Goal: Find specific page/section: Locate a particular part of the current website

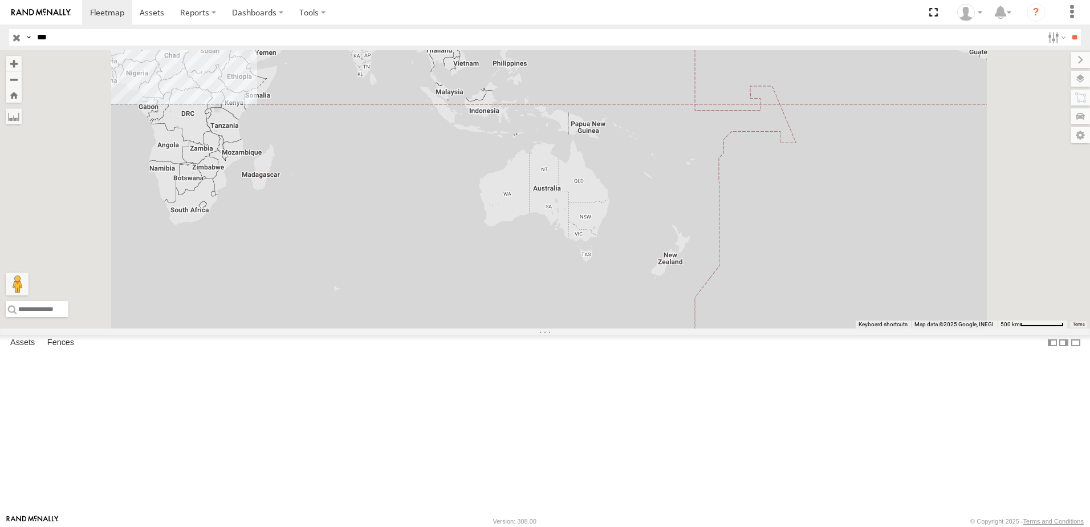
drag, startPoint x: 80, startPoint y: 255, endPoint x: 95, endPoint y: 186, distance: 70.4
click at [0, 0] on div "241 TU 2030 Souse Branch ج 82 [GEOGRAPHIC_DATA][PERSON_NAME] 35.79858 10.66077 …" at bounding box center [0, 0] width 0 height 0
click at [86, 38] on input "***" at bounding box center [537, 37] width 1010 height 17
type input "****"
click at [1068, 29] on input "**" at bounding box center [1074, 37] width 13 height 17
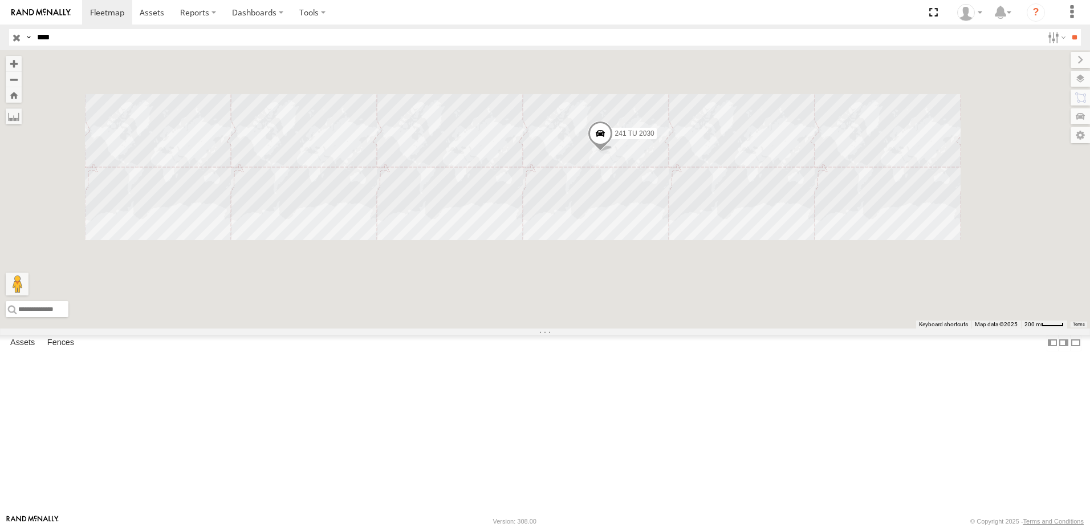
click at [730, 260] on div "241 TU 2030" at bounding box center [545, 189] width 1090 height 278
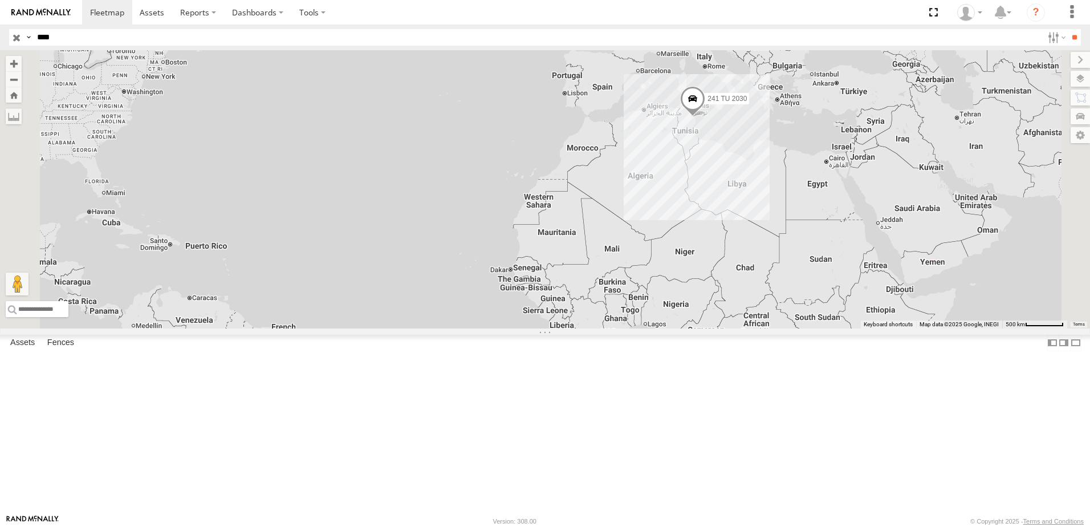
drag, startPoint x: 813, startPoint y: 231, endPoint x: 729, endPoint y: 392, distance: 181.5
click at [729, 328] on div "241 TU 2030" at bounding box center [545, 189] width 1090 height 278
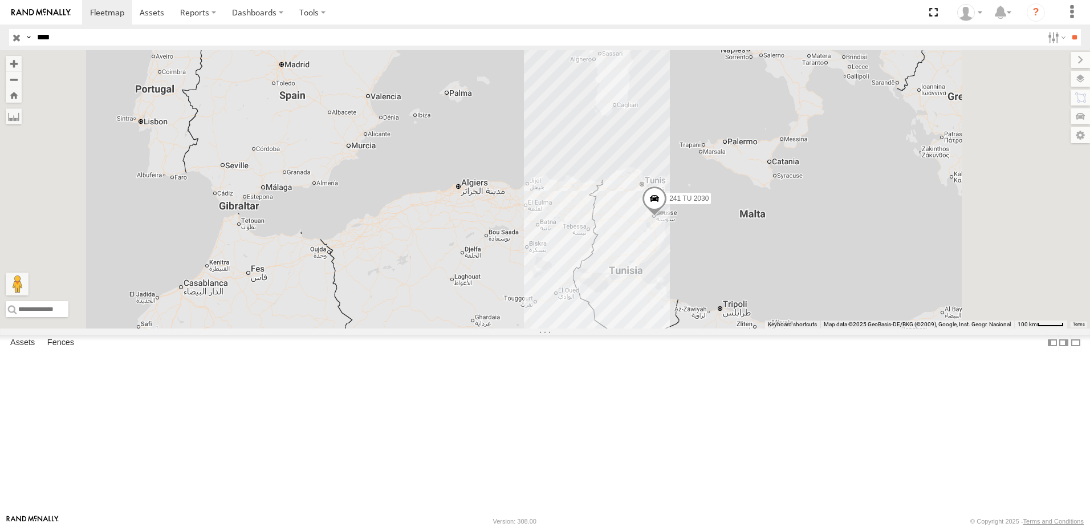
drag, startPoint x: 829, startPoint y: 214, endPoint x: 773, endPoint y: 491, distance: 283.3
click at [773, 328] on div "241 TU 2030" at bounding box center [545, 189] width 1090 height 278
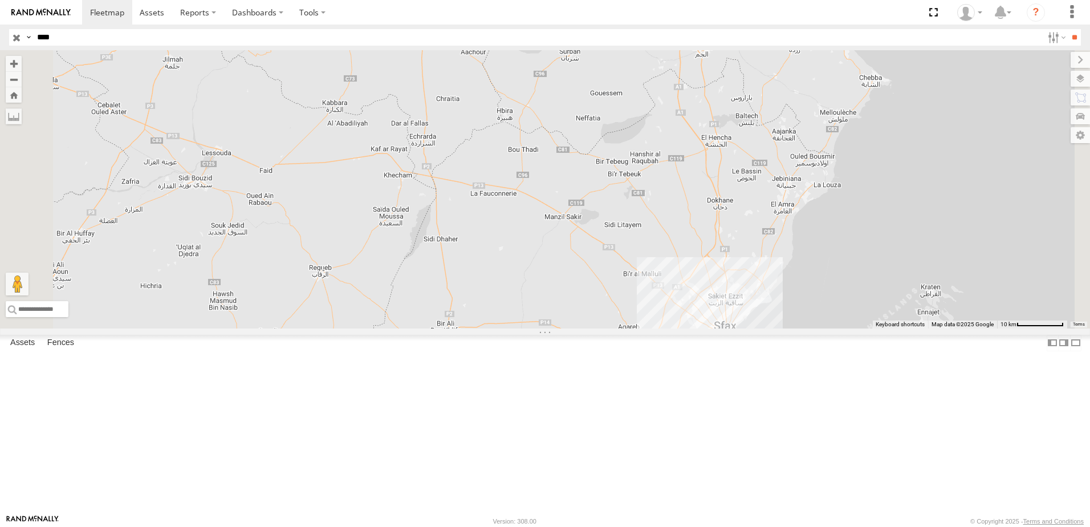
drag, startPoint x: 787, startPoint y: 268, endPoint x: 776, endPoint y: 466, distance: 198.7
click at [764, 526] on html at bounding box center [545, 263] width 1090 height 527
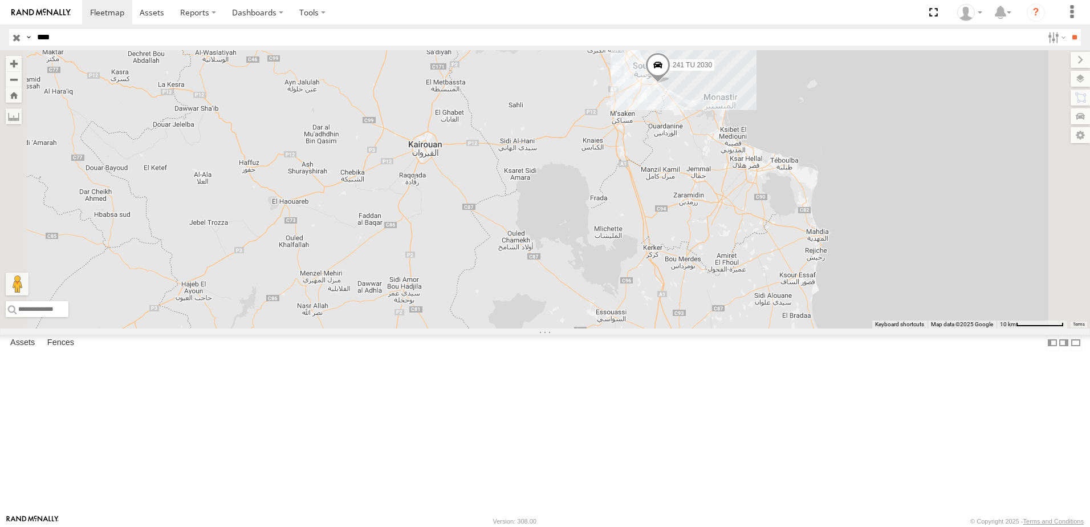
drag, startPoint x: 808, startPoint y: 383, endPoint x: 820, endPoint y: 444, distance: 62.7
click at [800, 328] on div "241 TU 2030" at bounding box center [545, 189] width 1090 height 278
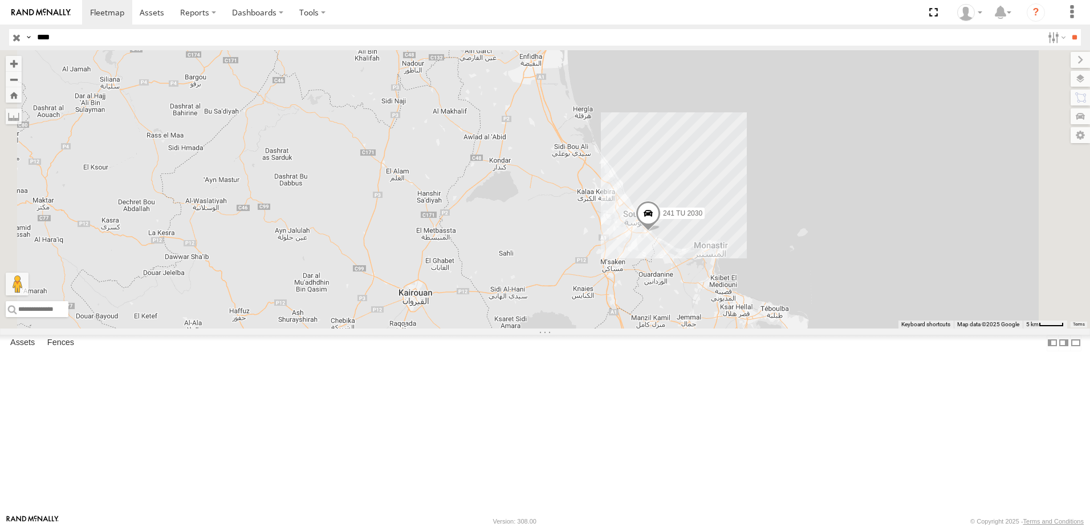
drag, startPoint x: 823, startPoint y: 381, endPoint x: 812, endPoint y: 510, distance: 129.3
click at [812, 328] on div "241 TU 2030" at bounding box center [545, 189] width 1090 height 278
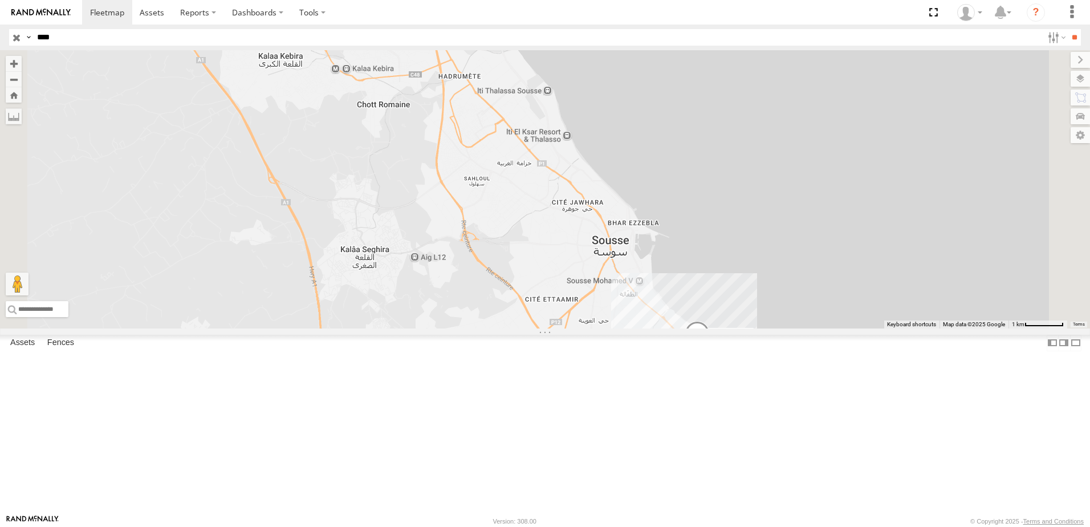
click at [710, 352] on span at bounding box center [697, 336] width 25 height 31
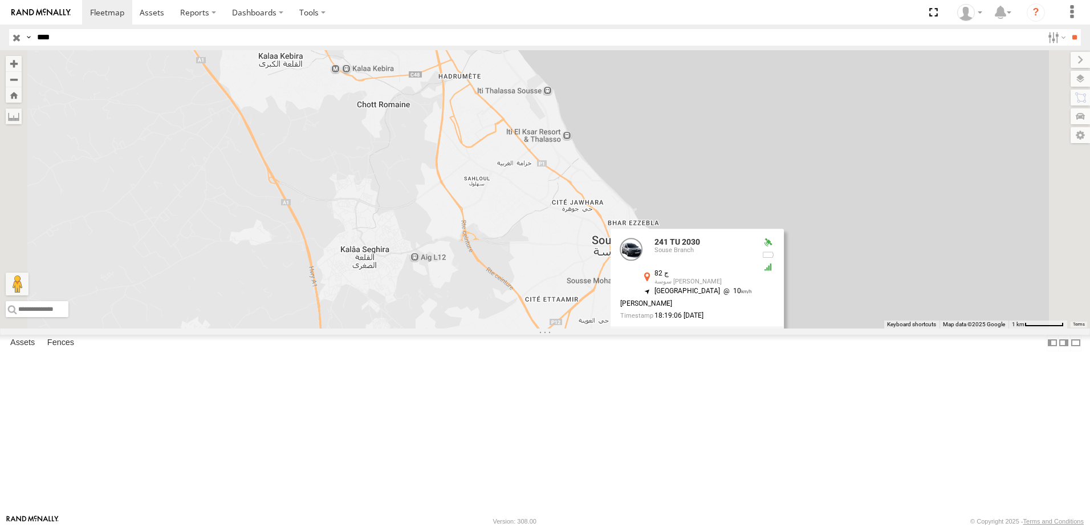
click at [755, 328] on div "241 TU 2030 241 TU 2030 Souse Branch ج 82 سوسة [GEOGRAPHIC_DATA] 35.79858 , 10.…" at bounding box center [545, 189] width 1090 height 278
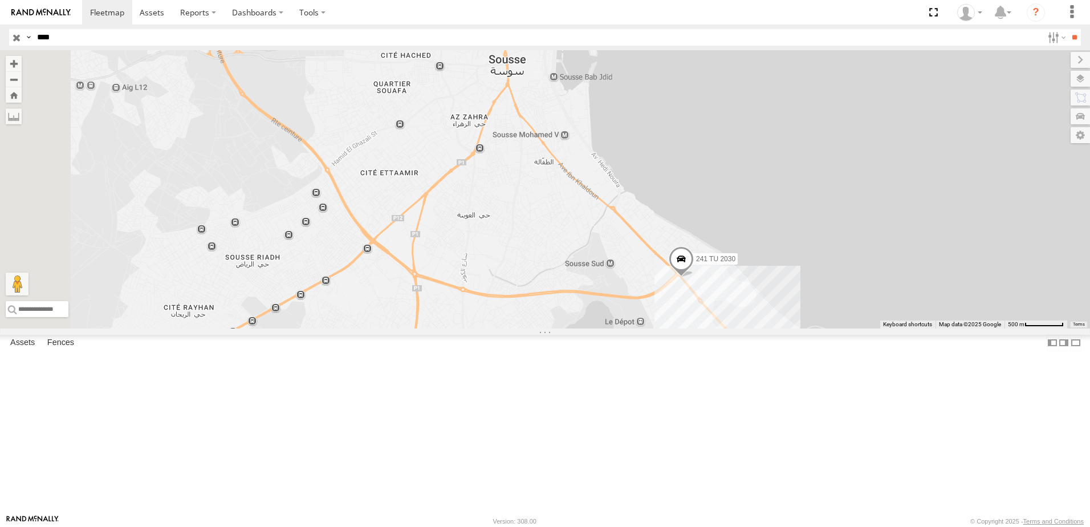
drag, startPoint x: 847, startPoint y: 484, endPoint x: 856, endPoint y: 447, distance: 38.0
click at [856, 328] on div "241 TU 2030" at bounding box center [545, 189] width 1090 height 278
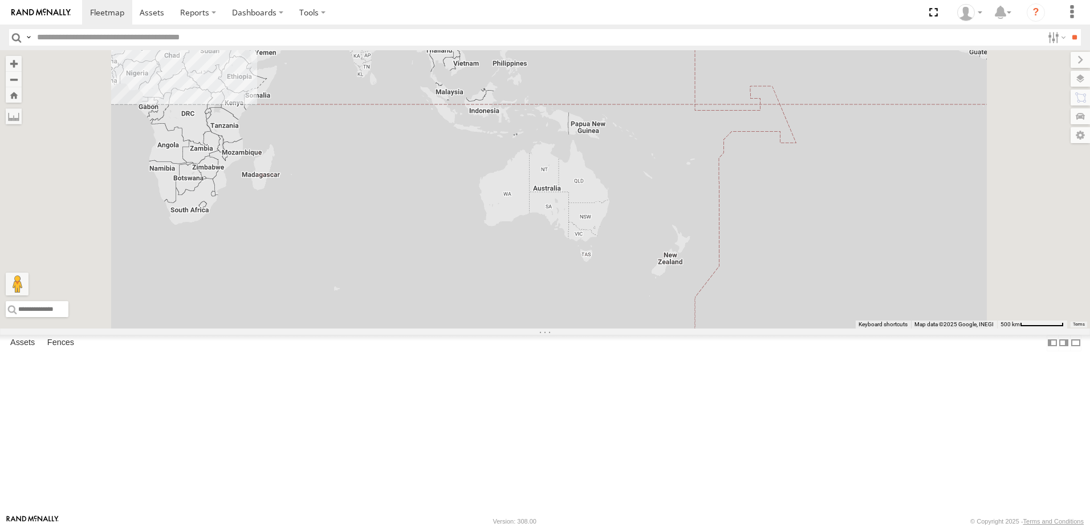
click at [105, 38] on input "text" at bounding box center [537, 37] width 1010 height 17
type input "****"
click at [1068, 29] on input "**" at bounding box center [1074, 37] width 13 height 17
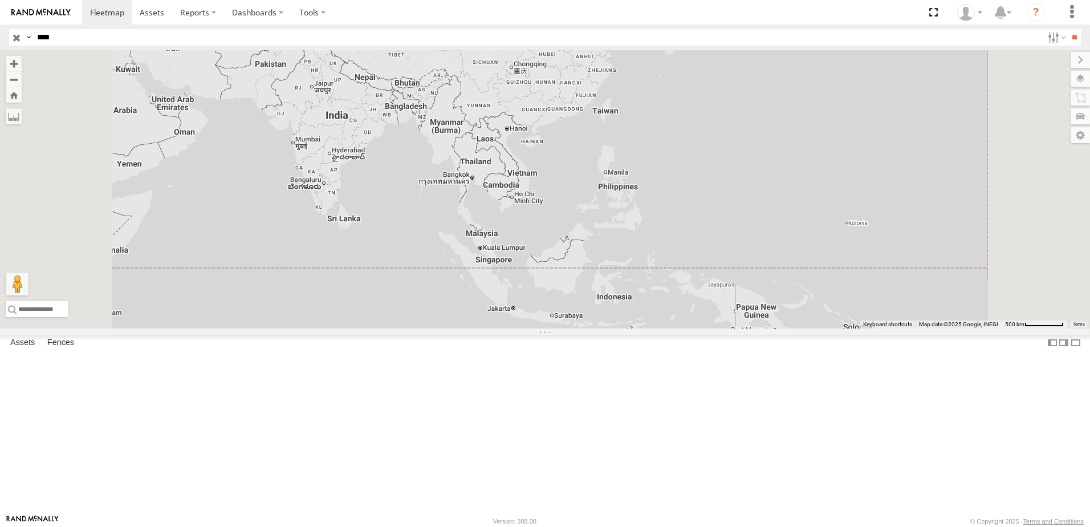
drag, startPoint x: 647, startPoint y: 161, endPoint x: 729, endPoint y: 377, distance: 231.1
click at [691, 328] on div "241 TU 2030" at bounding box center [545, 189] width 1090 height 278
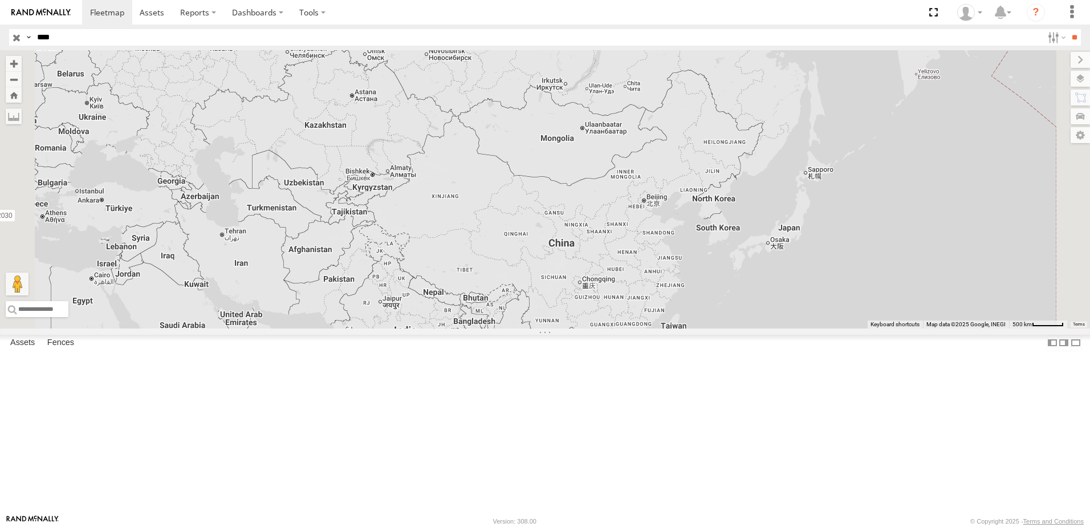
drag, startPoint x: 776, startPoint y: 278, endPoint x: 761, endPoint y: 418, distance: 140.4
click at [761, 328] on div "241 TU 2030" at bounding box center [545, 189] width 1090 height 278
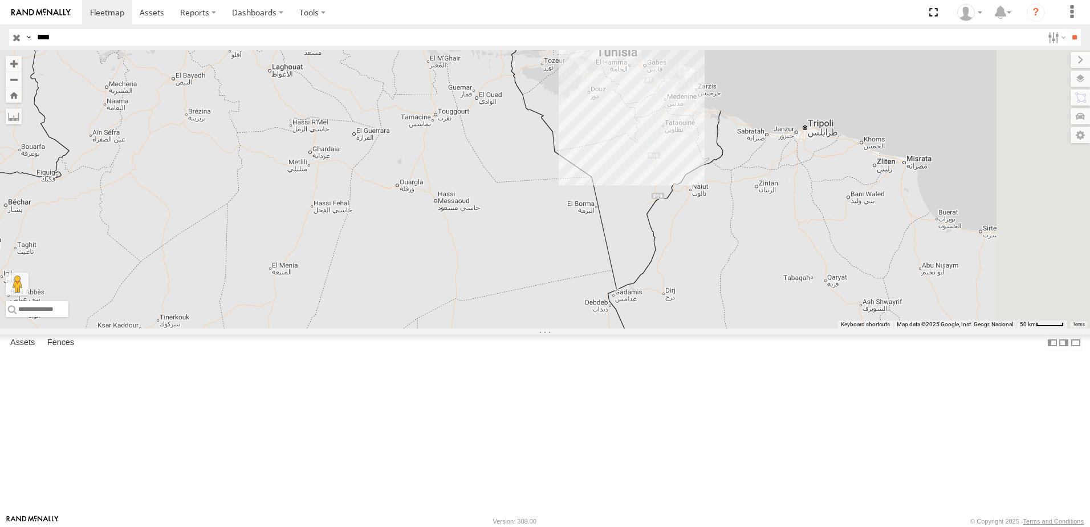
drag, startPoint x: 906, startPoint y: 149, endPoint x: 866, endPoint y: 302, distance: 157.9
click at [874, 328] on div "241 TU 2030" at bounding box center [545, 189] width 1090 height 278
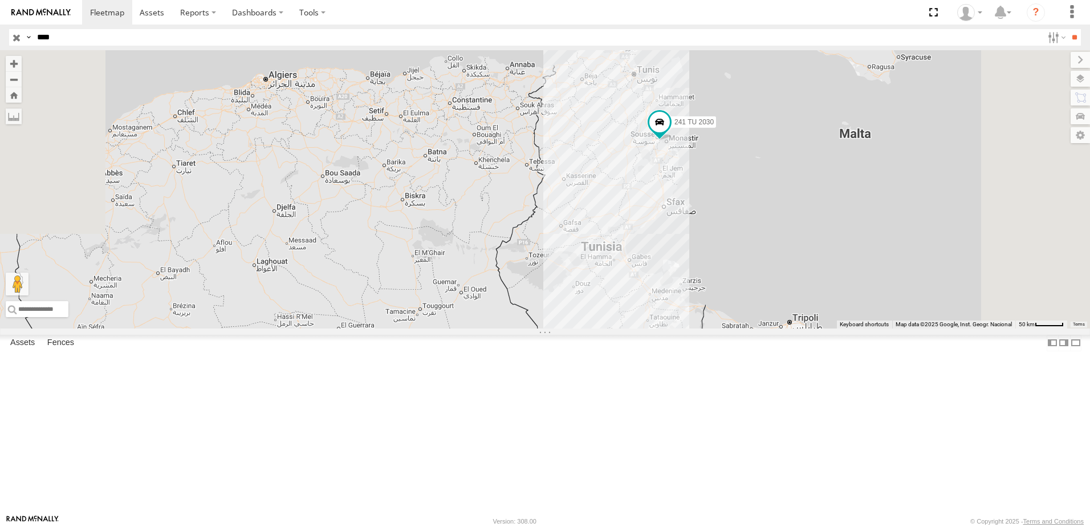
drag, startPoint x: 844, startPoint y: 219, endPoint x: 832, endPoint y: 371, distance: 151.6
click at [832, 328] on div "241 TU 2030" at bounding box center [545, 189] width 1090 height 278
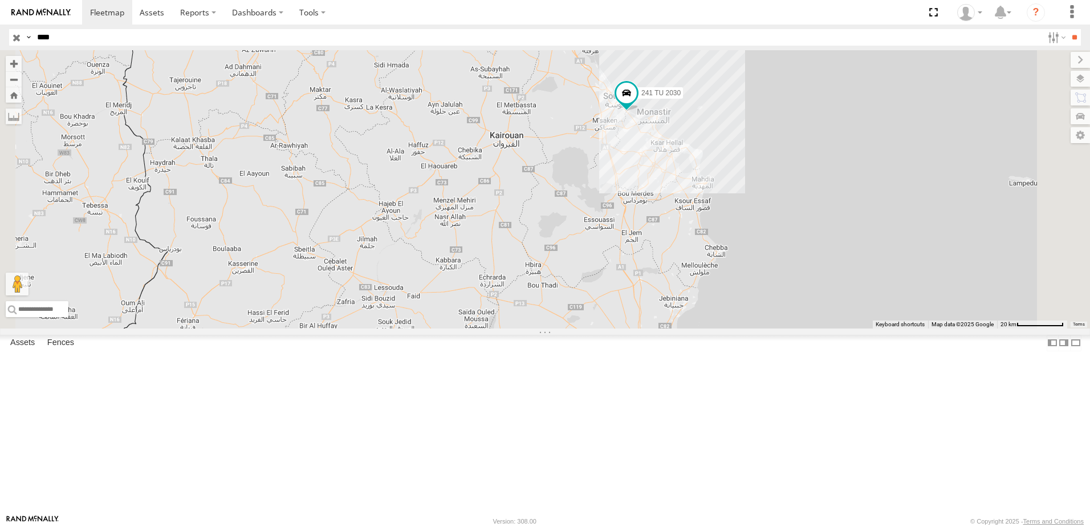
drag, startPoint x: 792, startPoint y: 209, endPoint x: 801, endPoint y: 348, distance: 139.4
click at [801, 328] on div "241 TU 2030" at bounding box center [545, 189] width 1090 height 278
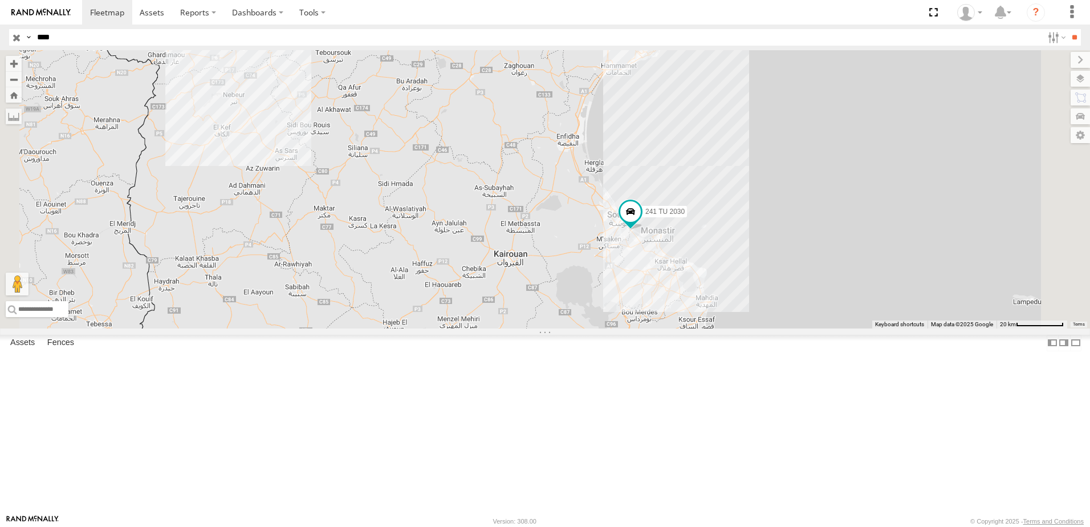
drag, startPoint x: 800, startPoint y: 270, endPoint x: 800, endPoint y: 335, distance: 64.4
click at [800, 328] on div "241 TU 2030" at bounding box center [545, 189] width 1090 height 278
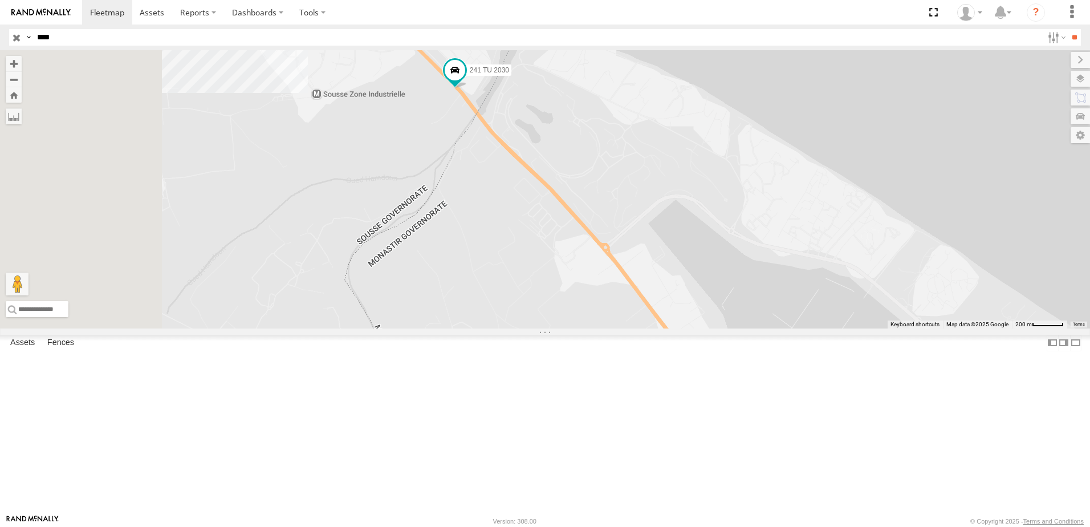
drag, startPoint x: 565, startPoint y: 287, endPoint x: 738, endPoint y: 335, distance: 179.2
click at [738, 328] on div "241 TU 2030" at bounding box center [545, 189] width 1090 height 278
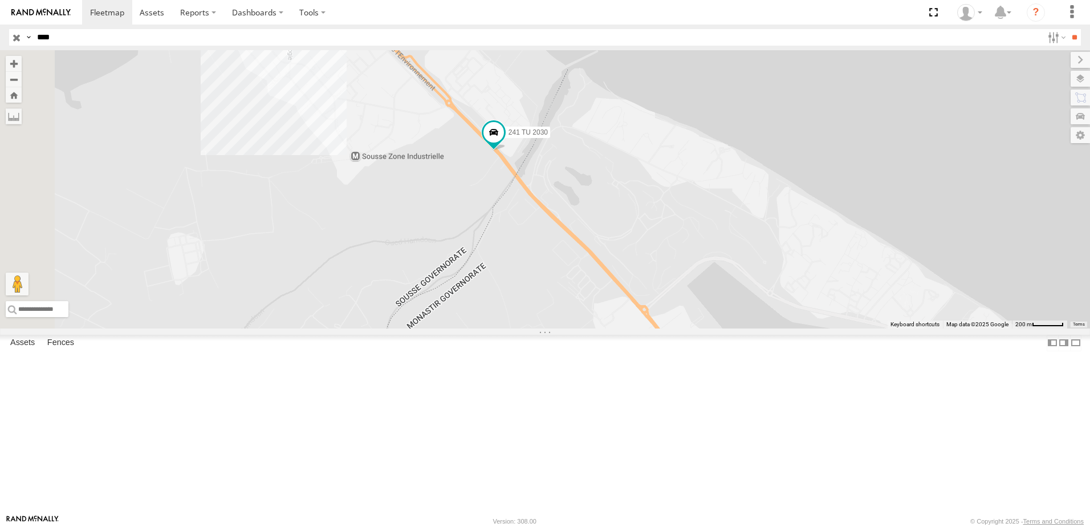
drag, startPoint x: 516, startPoint y: 287, endPoint x: 560, endPoint y: 356, distance: 81.8
click at [560, 328] on div "241 TU 2030" at bounding box center [545, 189] width 1090 height 278
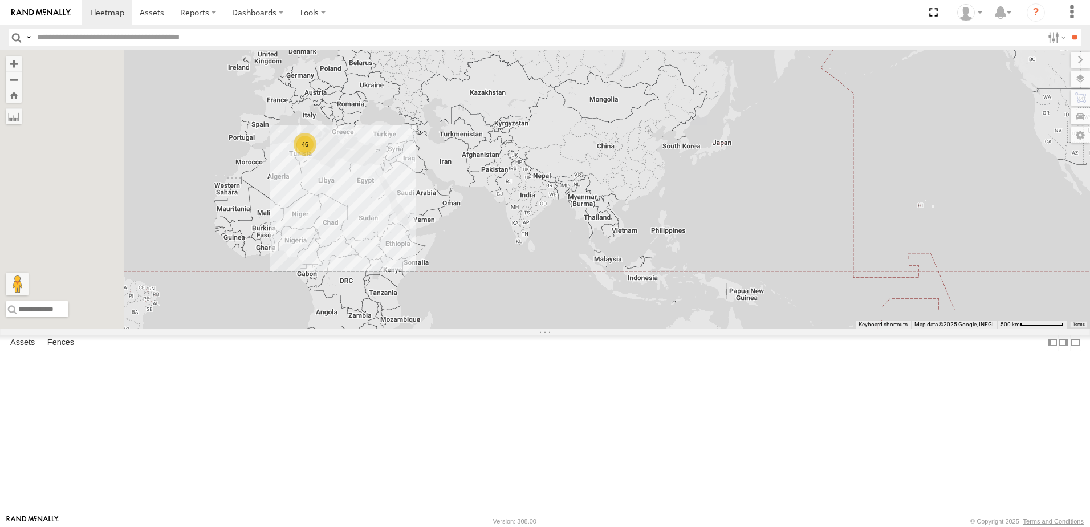
drag, startPoint x: 563, startPoint y: 181, endPoint x: 721, endPoint y: 348, distance: 230.2
click at [721, 328] on div "46" at bounding box center [545, 189] width 1090 height 278
click at [316, 156] on div "46" at bounding box center [305, 144] width 23 height 23
click at [316, 156] on div "46" at bounding box center [304, 144] width 23 height 23
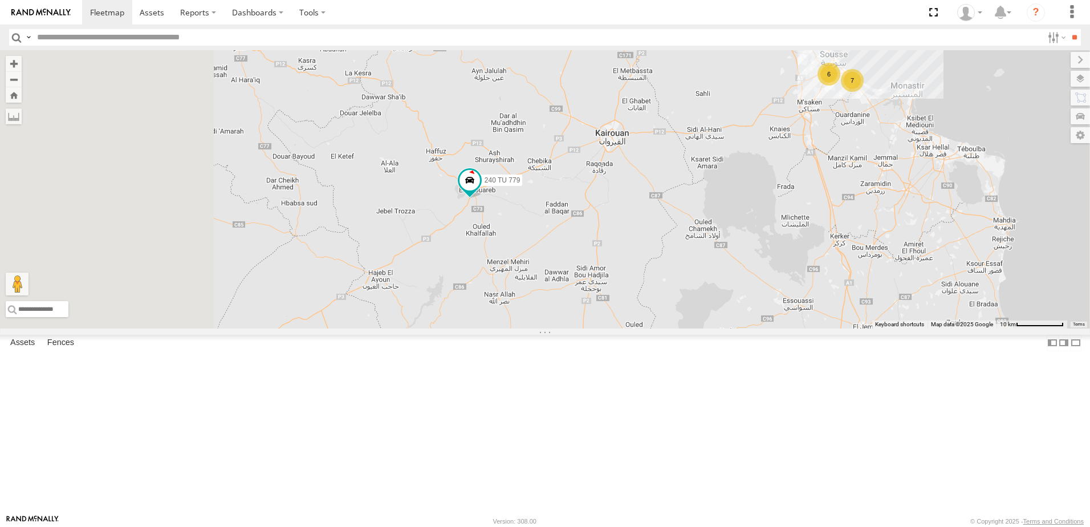
drag, startPoint x: 483, startPoint y: 291, endPoint x: 636, endPoint y: 330, distance: 158.3
click at [636, 328] on div "231 TU 3162 240 TU 779 245 TU 9057 246 TU 8280 241 TU 2031 245 TU 9066 7 6" at bounding box center [545, 189] width 1090 height 278
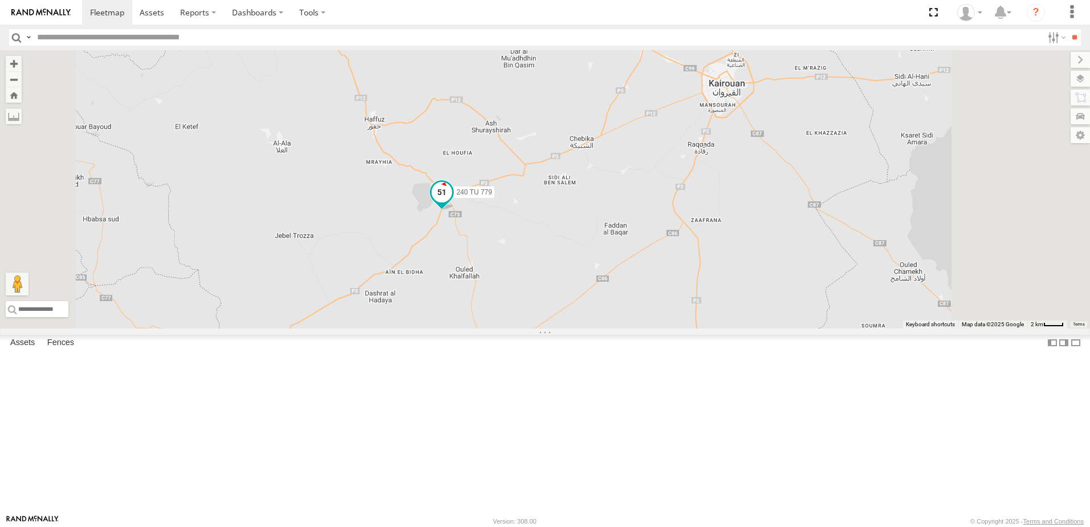
click at [452, 202] on span at bounding box center [442, 192] width 21 height 21
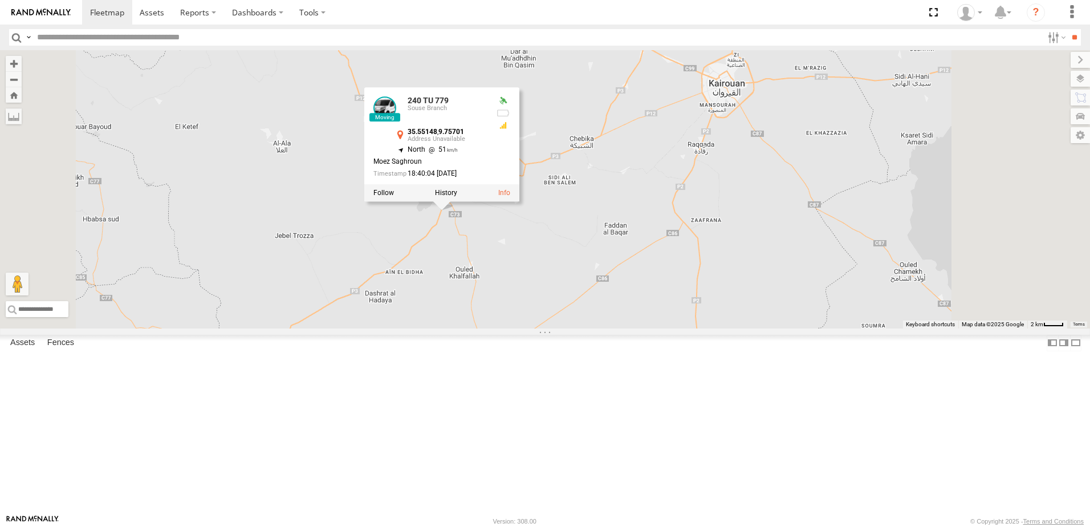
click at [637, 322] on div "231 TU 3162 240 TU 779 245 TU 9057 246 TU 8280 241 TU 2031 245 TU 9066 240 TU 7…" at bounding box center [545, 189] width 1090 height 278
